Goal: Book appointment/travel/reservation

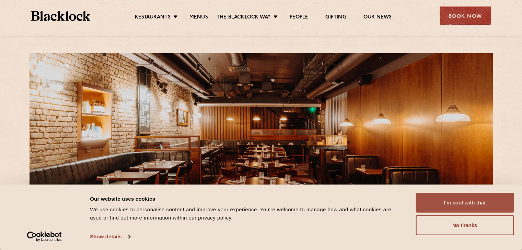
click at [460, 198] on button "I'm cool with that" at bounding box center [464, 203] width 98 height 20
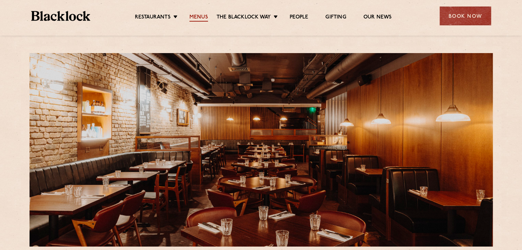
click at [190, 18] on link "Menus" at bounding box center [198, 18] width 19 height 8
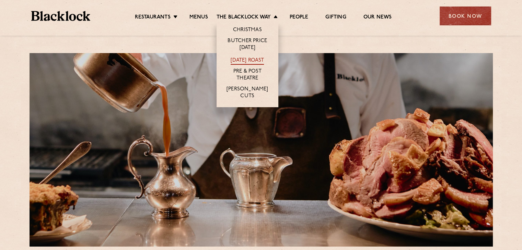
click at [255, 59] on link "[DATE] Roast" at bounding box center [247, 61] width 33 height 8
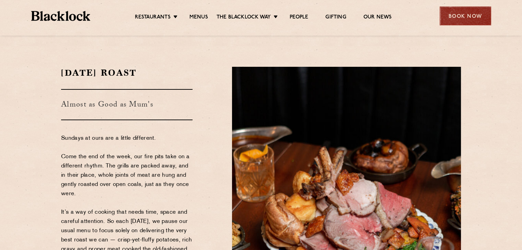
click at [461, 20] on div "Book Now" at bounding box center [465, 16] width 51 height 19
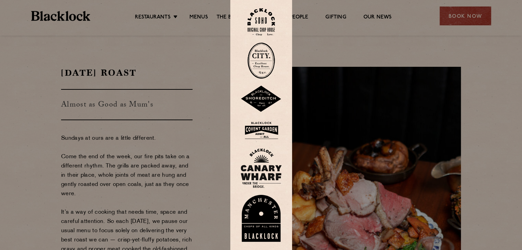
click at [261, 128] on img at bounding box center [261, 130] width 41 height 22
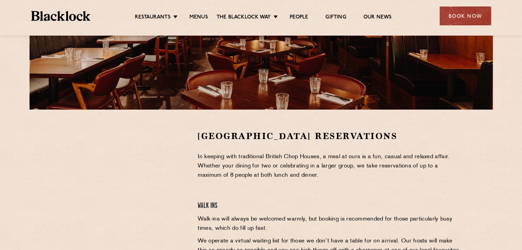
scroll to position [206, 0]
